Goal: Navigation & Orientation: Find specific page/section

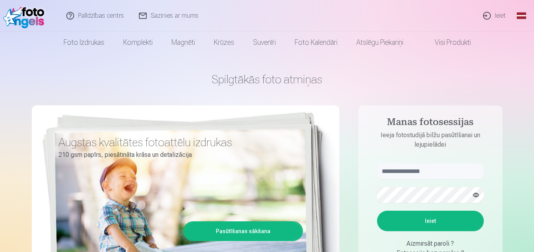
click at [442, 40] on link "Visi produkti" at bounding box center [447, 42] width 68 height 22
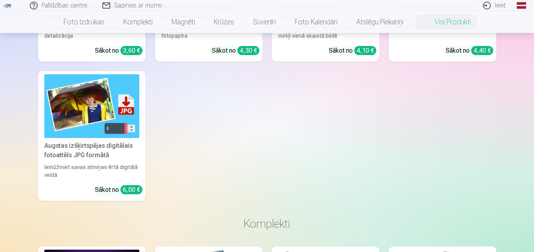
scroll to position [157, 0]
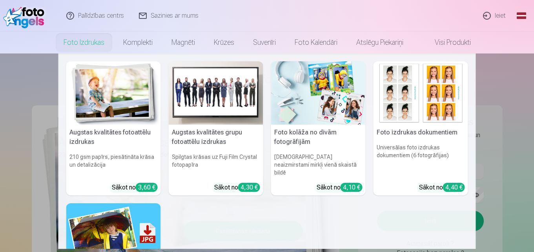
click at [68, 40] on link "Foto izdrukas" at bounding box center [84, 42] width 60 height 22
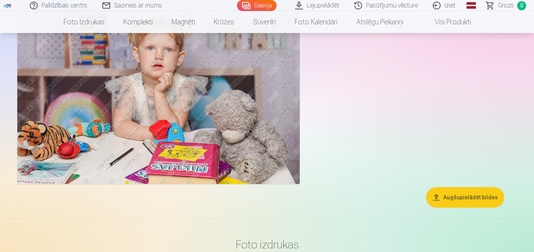
scroll to position [4986, 0]
